Goal: Find specific page/section: Find specific page/section

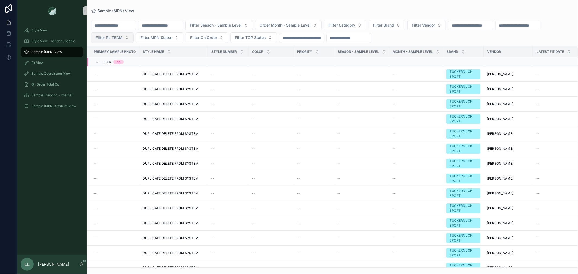
click at [134, 42] on button "Filter PL TEAM" at bounding box center [112, 38] width 43 height 10
click at [161, 69] on div "[GEOGRAPHIC_DATA]" at bounding box center [172, 68] width 65 height 9
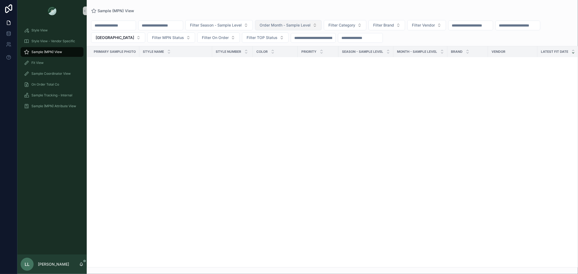
scroll to position [1526, 0]
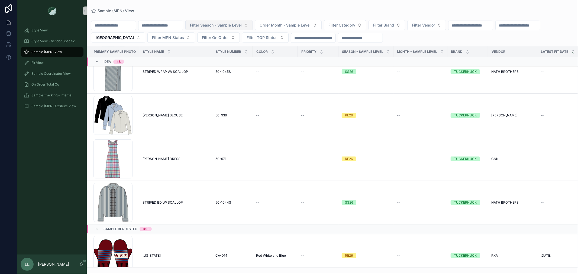
click at [242, 24] on span "Filter Season - Sample Level" at bounding box center [216, 24] width 52 height 5
type input "**"
click at [237, 51] on div "RE26" at bounding box center [244, 47] width 65 height 9
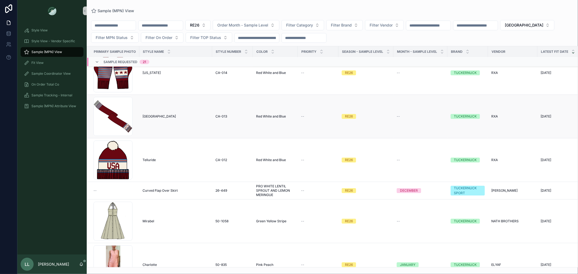
scroll to position [442, 0]
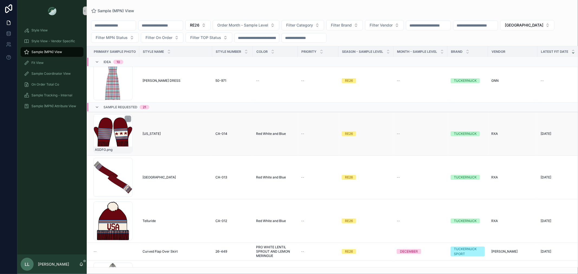
click at [126, 130] on div "ASDFG .png" at bounding box center [113, 133] width 39 height 39
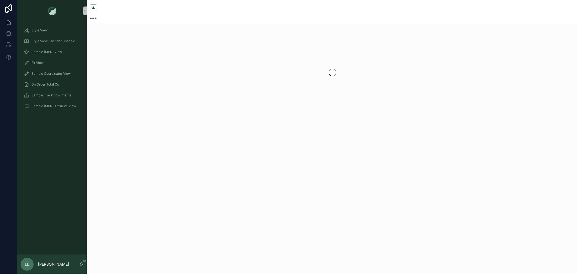
click at [126, 130] on div "scrollable content" at bounding box center [332, 75] width 491 height 150
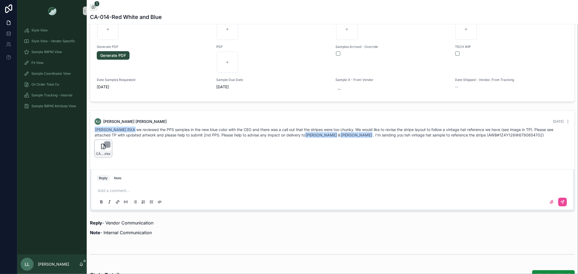
scroll to position [341, 0]
click at [101, 144] on icon "scrollable content" at bounding box center [103, 146] width 7 height 7
